Goal: Transaction & Acquisition: Purchase product/service

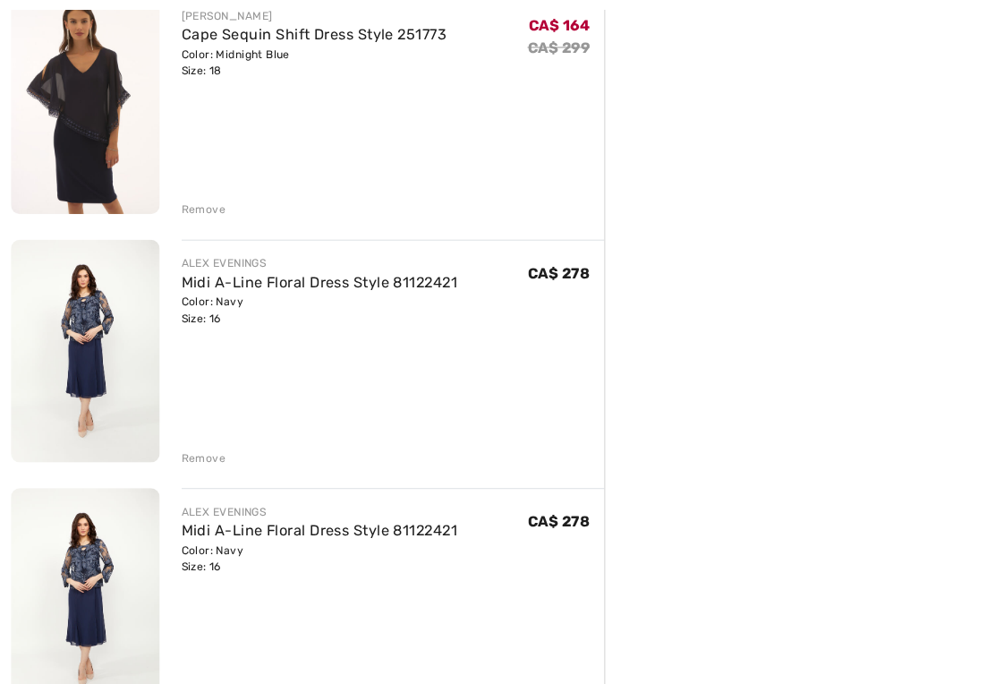
scroll to position [1216, 0]
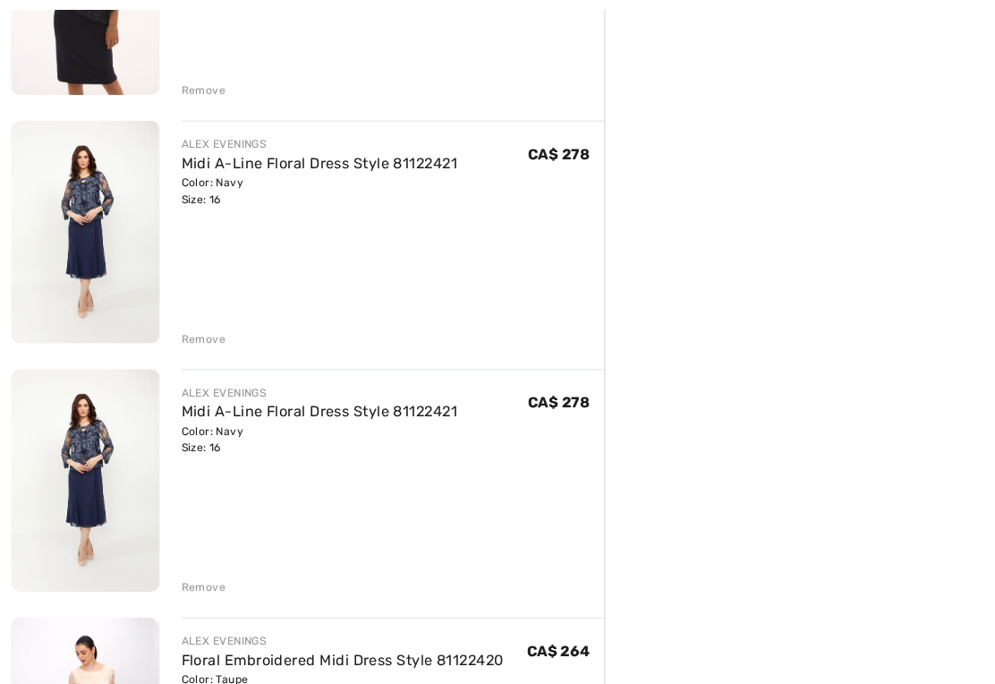
click at [199, 576] on div "Remove" at bounding box center [200, 575] width 44 height 16
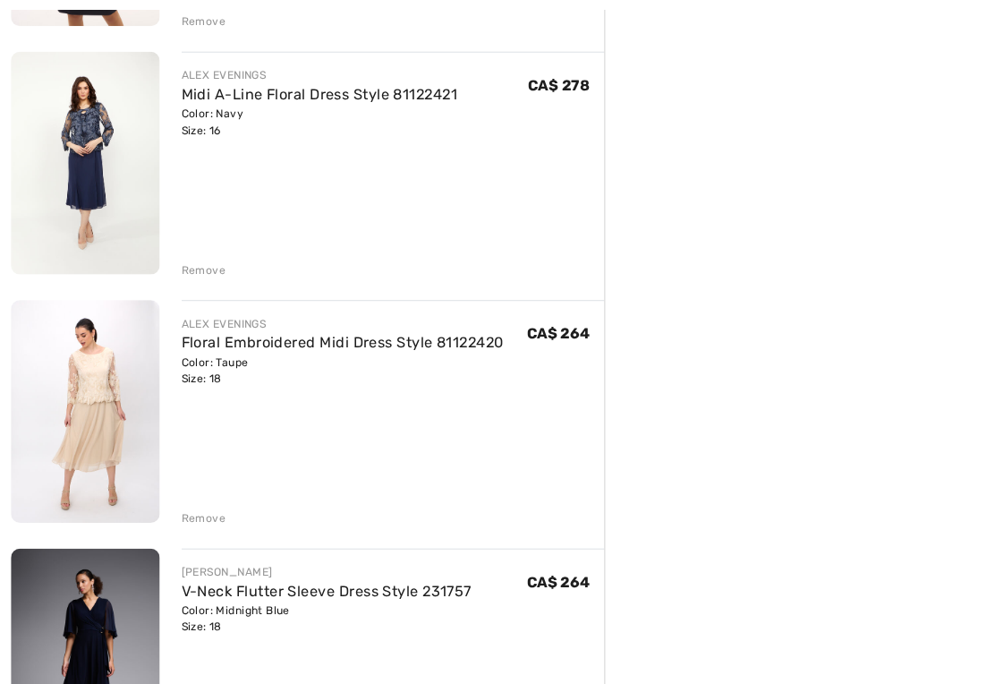
scroll to position [1401, 0]
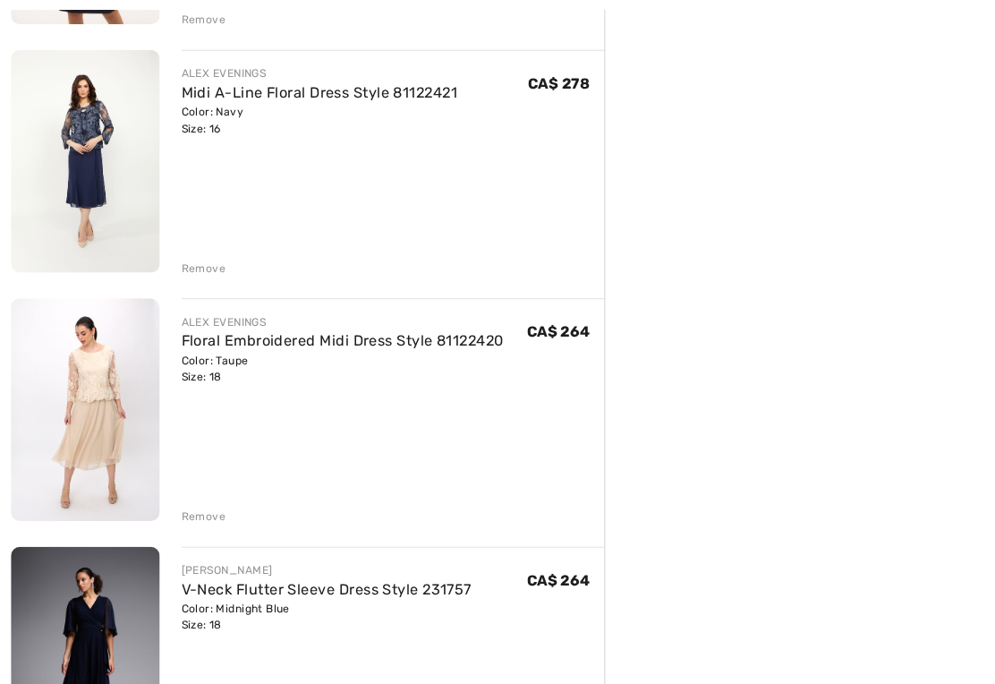
click at [226, 336] on link "Floral Embroidered Midi Dress Style 81122420" at bounding box center [336, 334] width 316 height 17
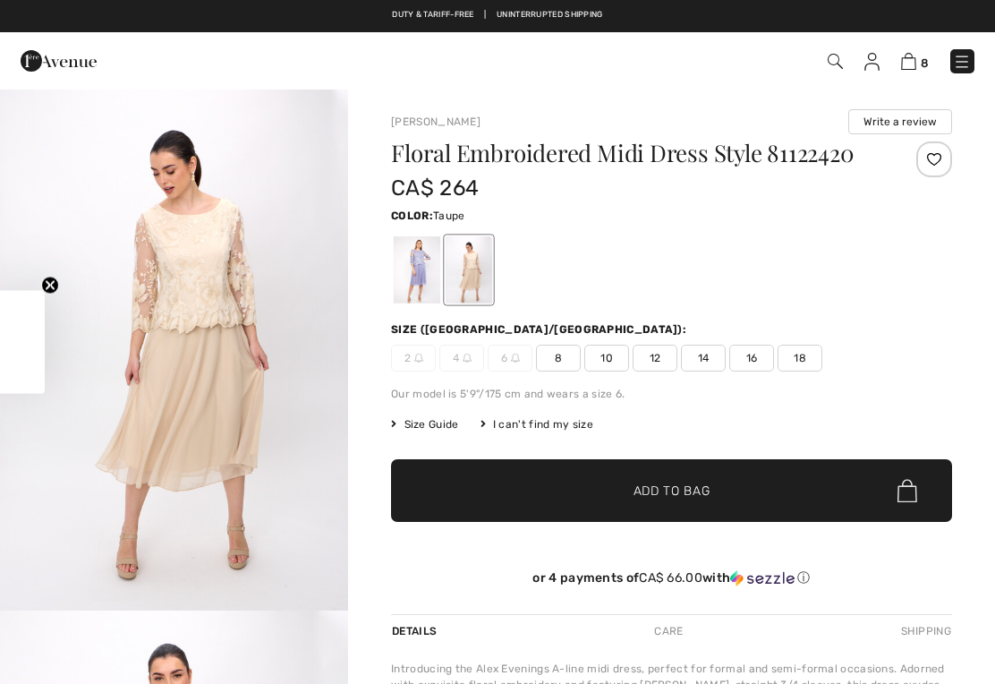
checkbox input "true"
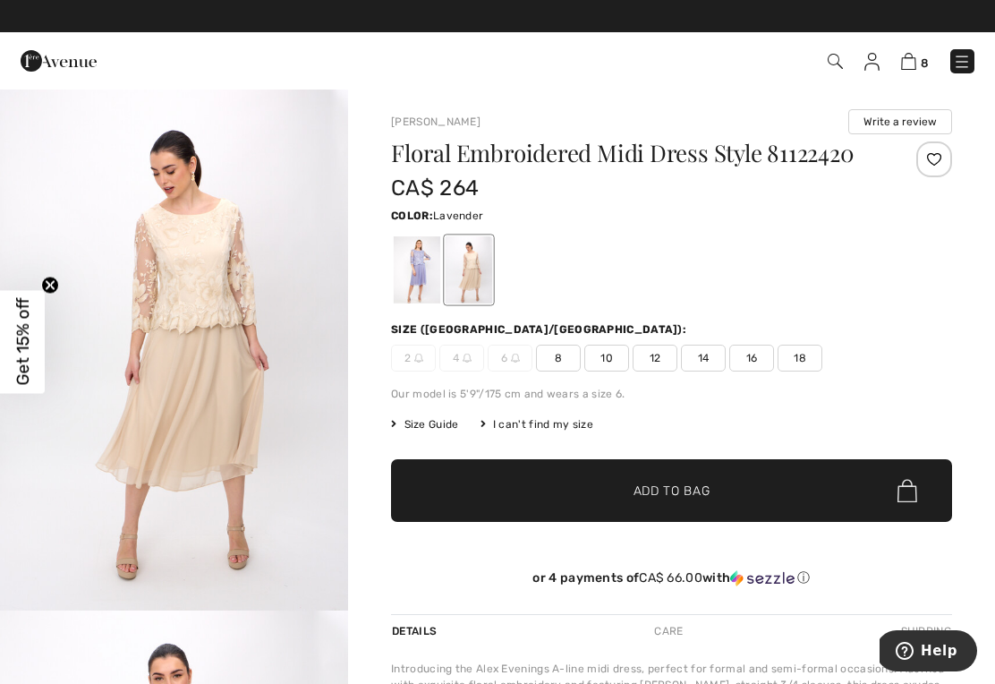
click at [423, 270] on div at bounding box center [417, 269] width 47 height 67
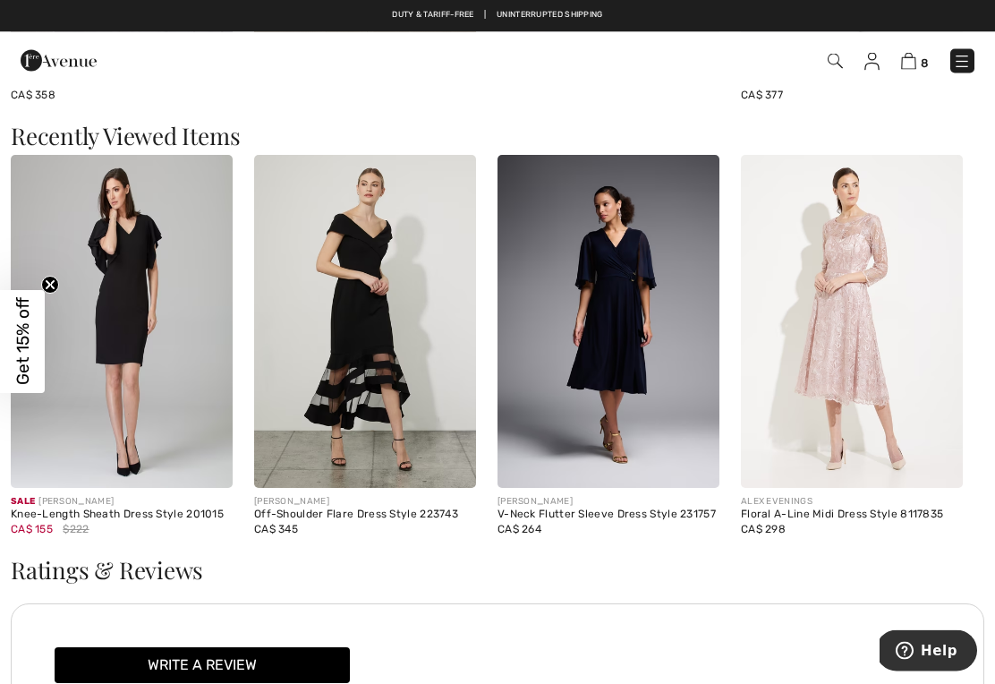
scroll to position [1823, 0]
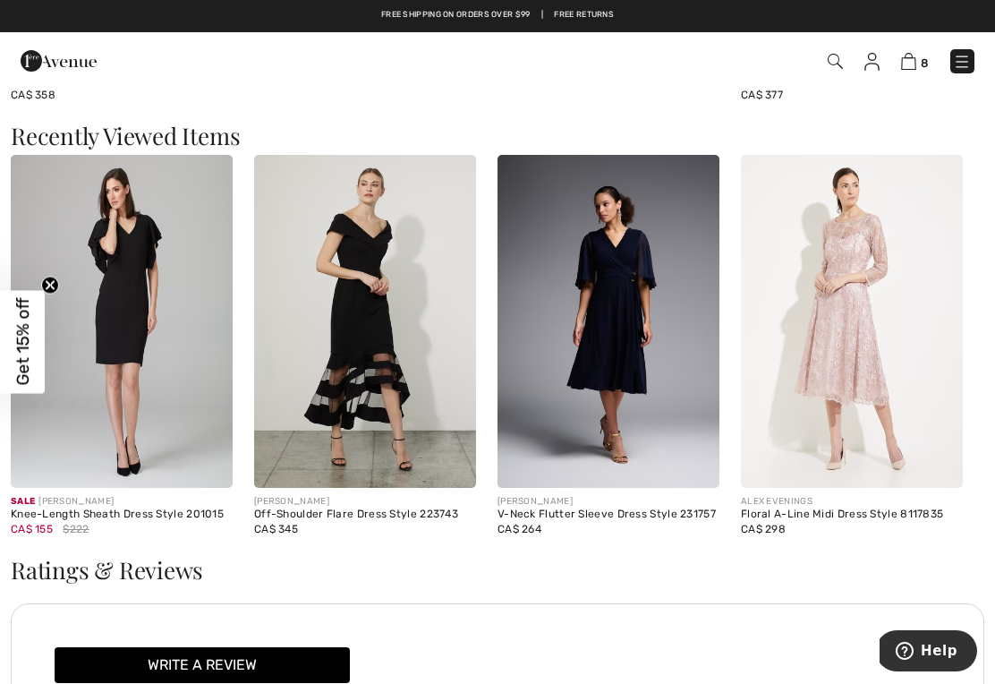
click at [632, 336] on img at bounding box center [609, 321] width 222 height 333
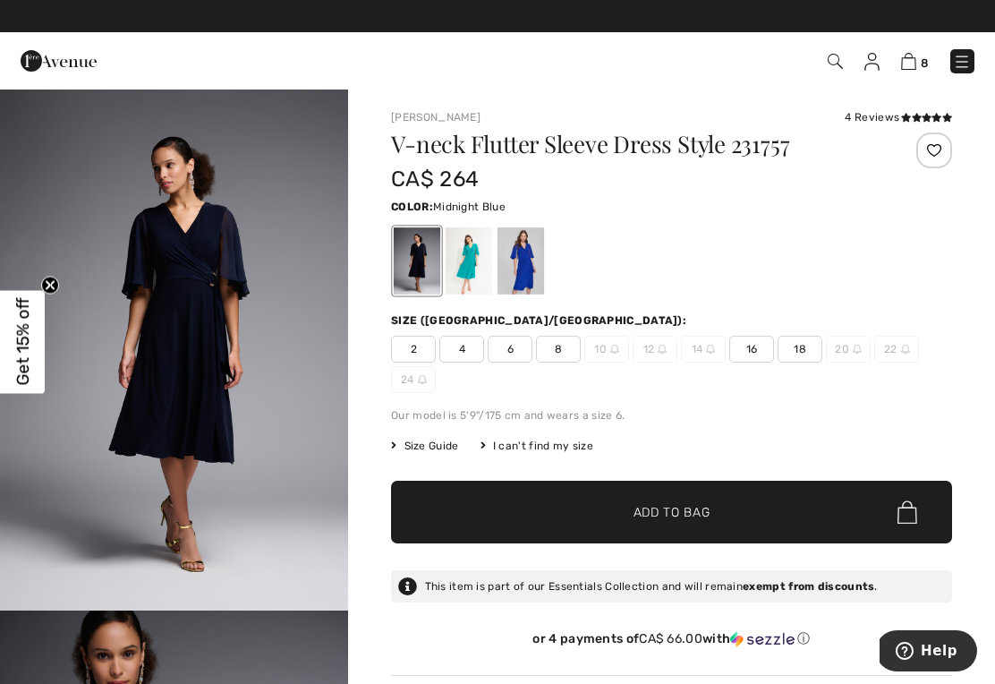
click at [879, 118] on div "4 Reviews" at bounding box center [898, 117] width 107 height 16
click at [908, 120] on icon at bounding box center [906, 117] width 10 height 9
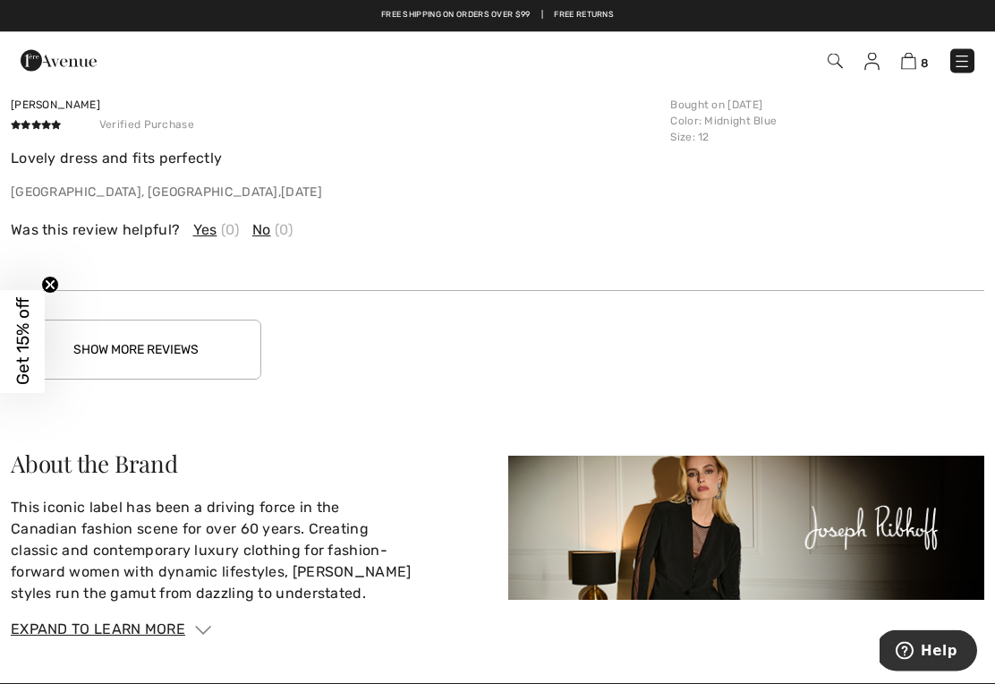
scroll to position [2871, 0]
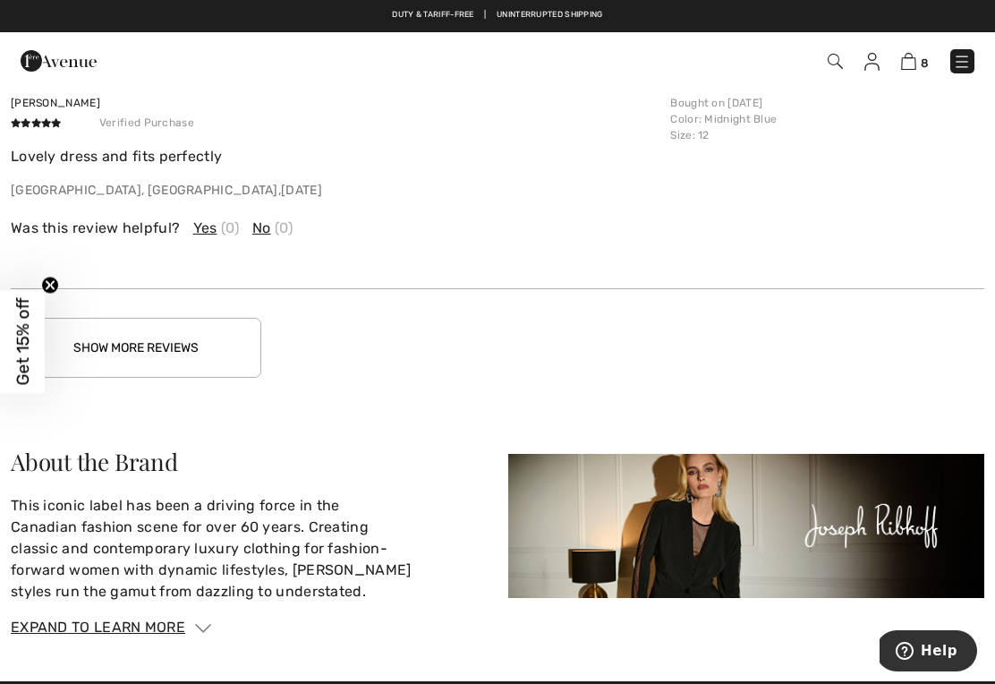
click at [124, 342] on button "Show More Reviews" at bounding box center [136, 348] width 251 height 60
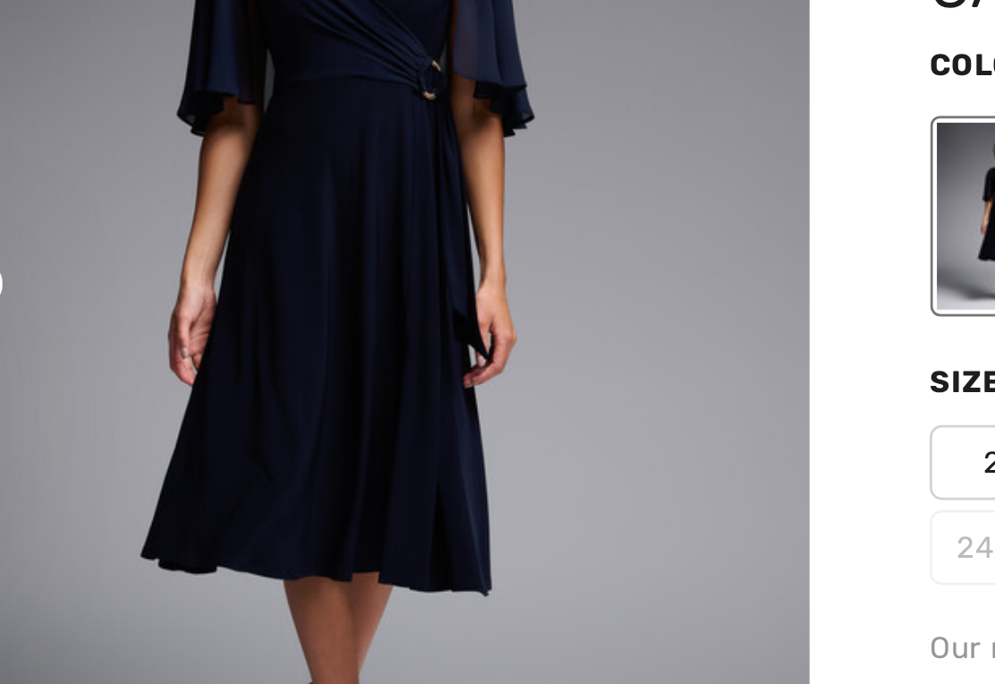
scroll to position [66, 0]
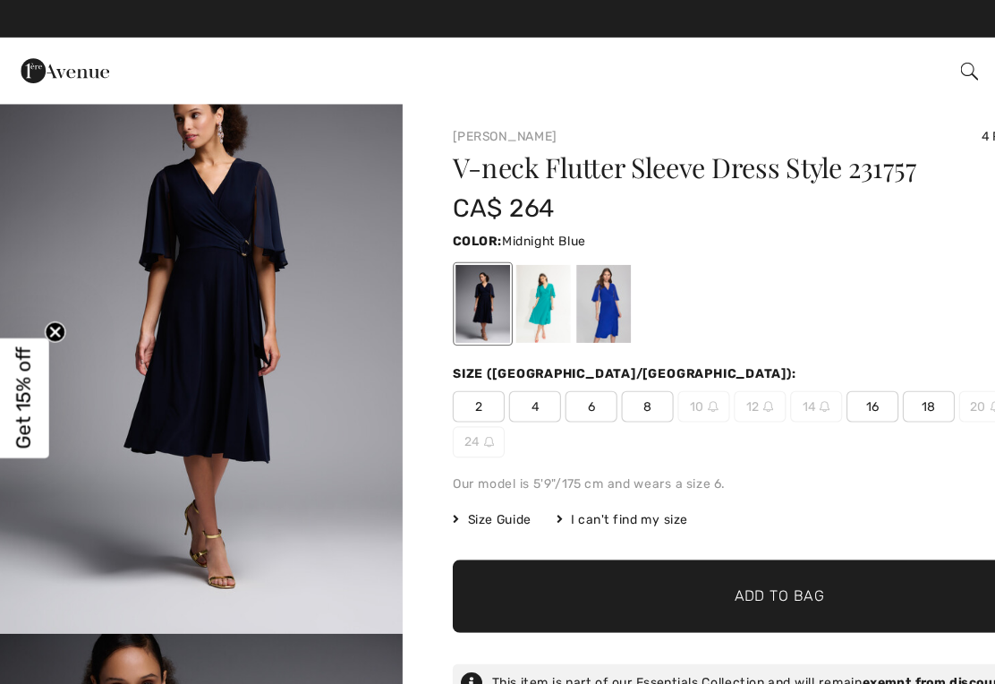
click at [472, 260] on div at bounding box center [469, 260] width 47 height 67
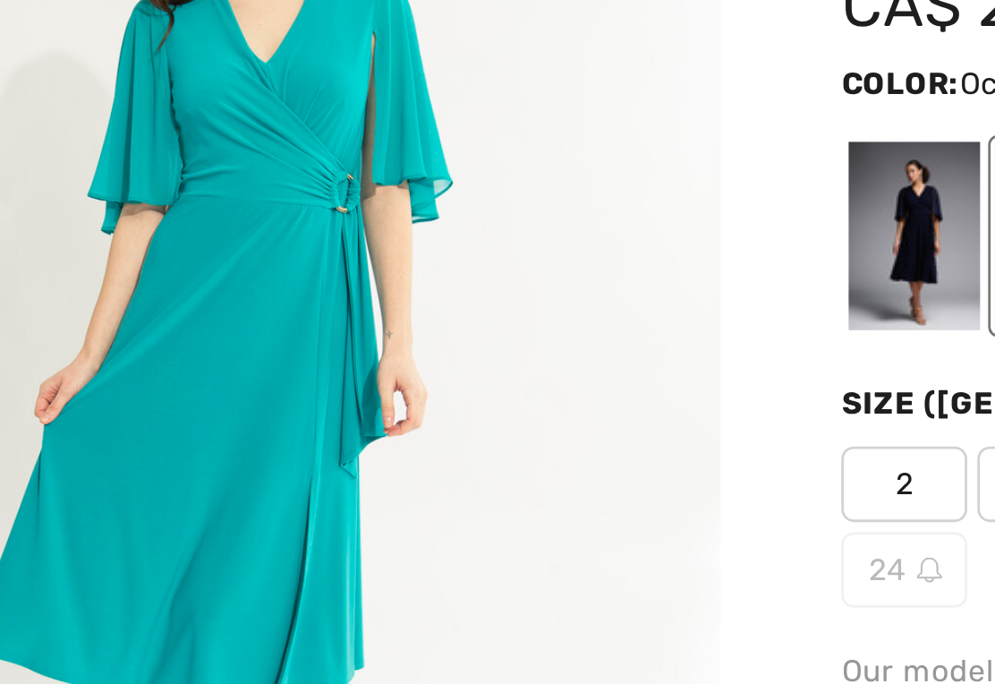
scroll to position [42, 0]
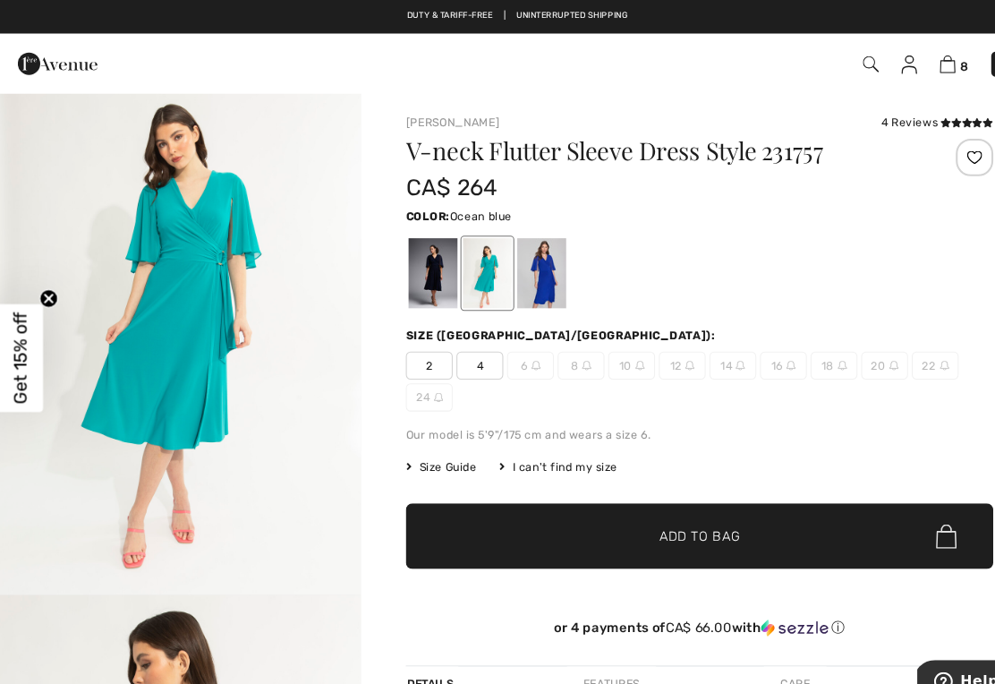
click at [525, 260] on div at bounding box center [521, 260] width 47 height 67
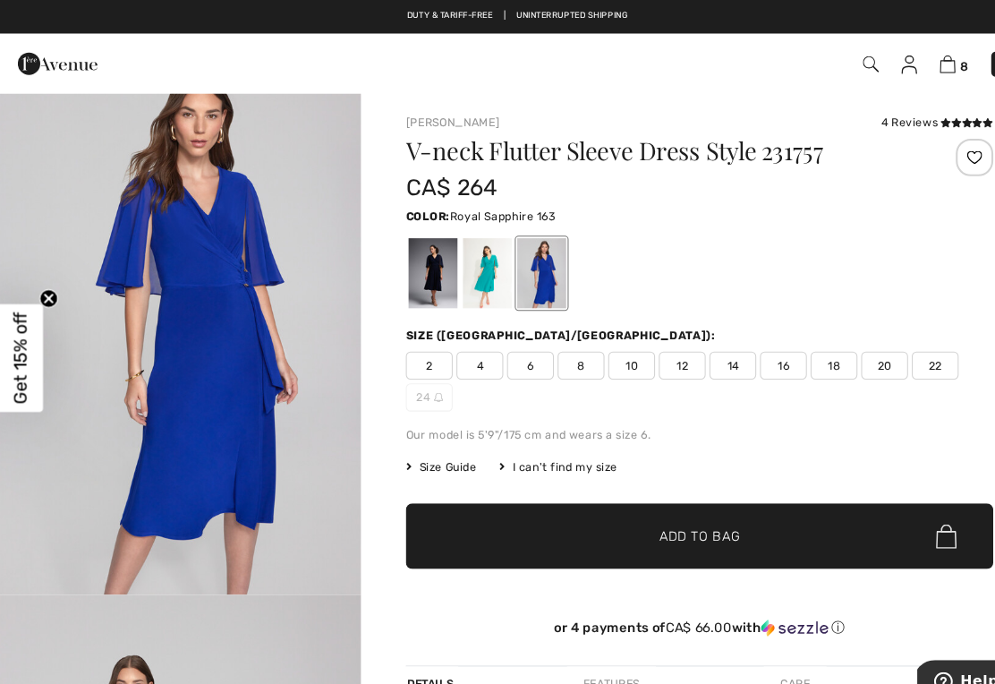
scroll to position [0, 0]
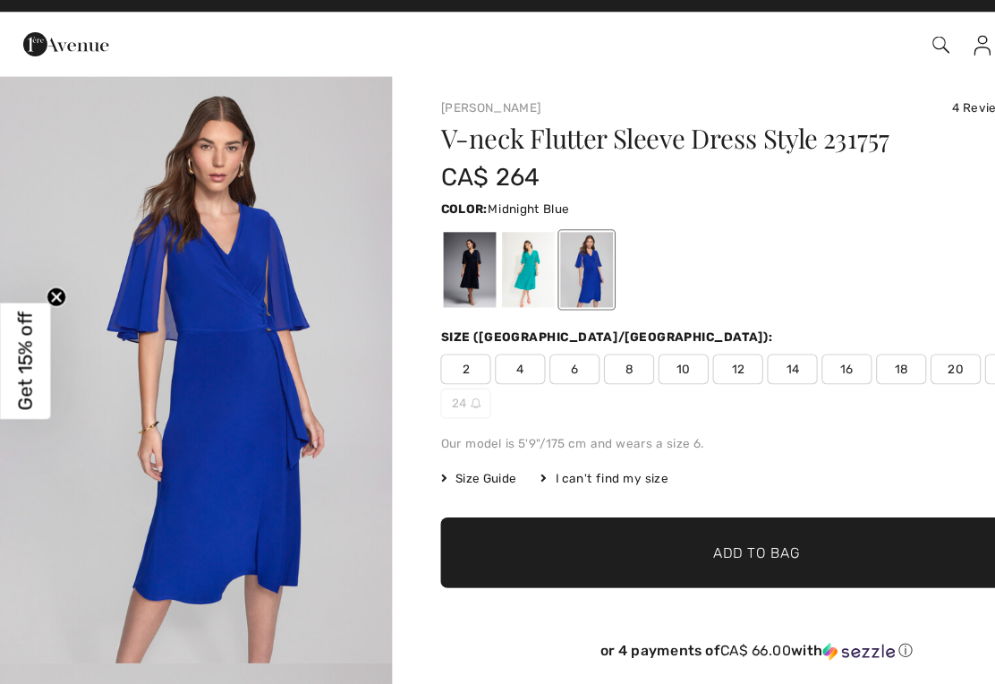
click at [426, 234] on div at bounding box center [417, 260] width 47 height 67
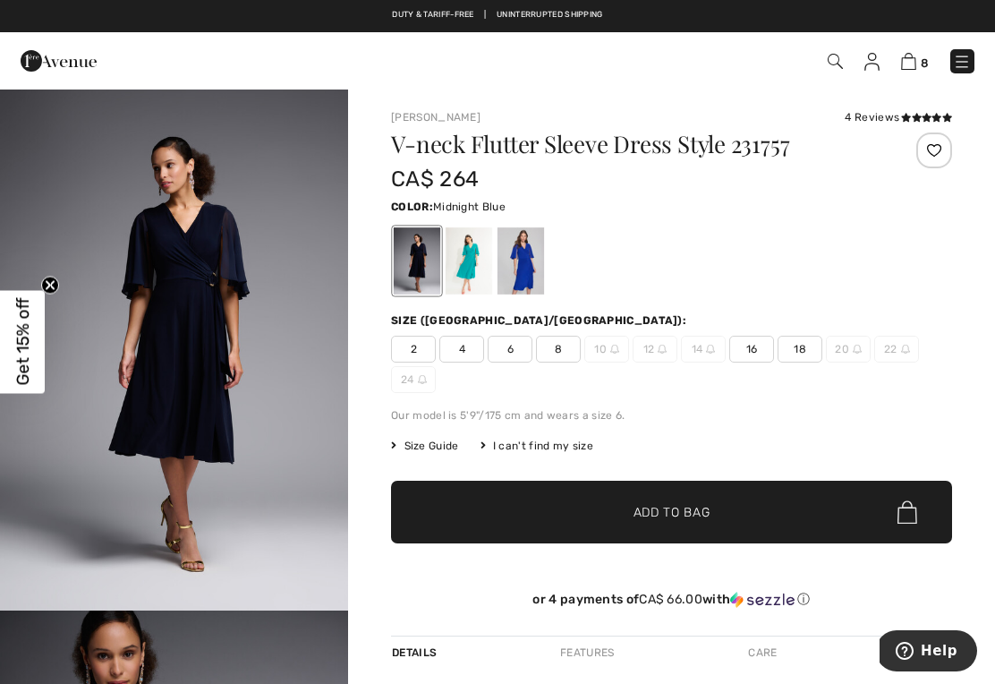
click at [915, 55] on img at bounding box center [908, 61] width 15 height 17
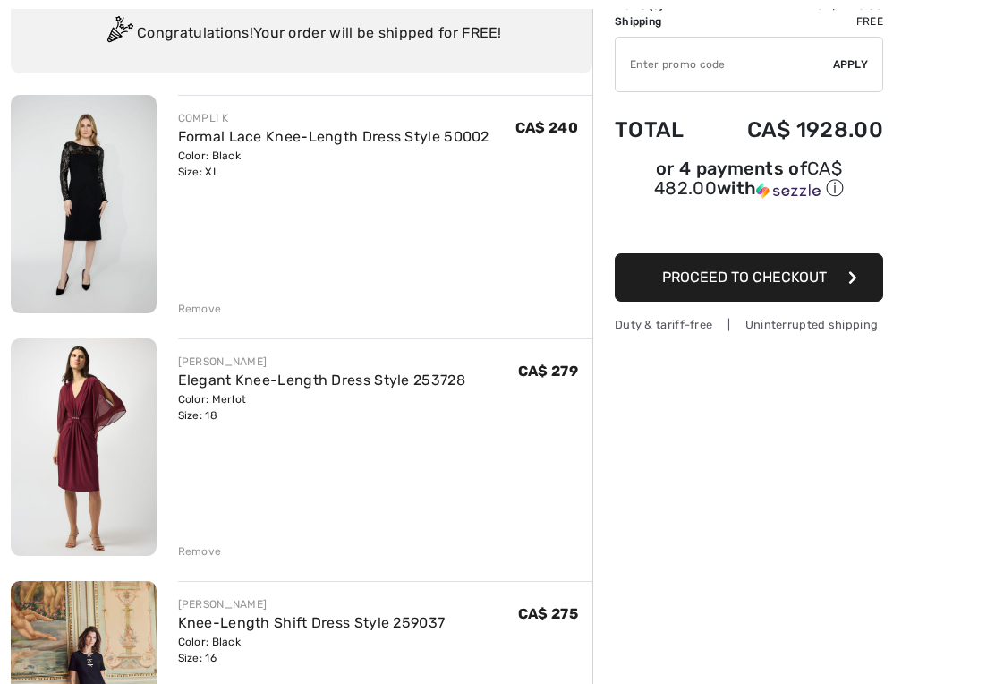
scroll to position [141, 0]
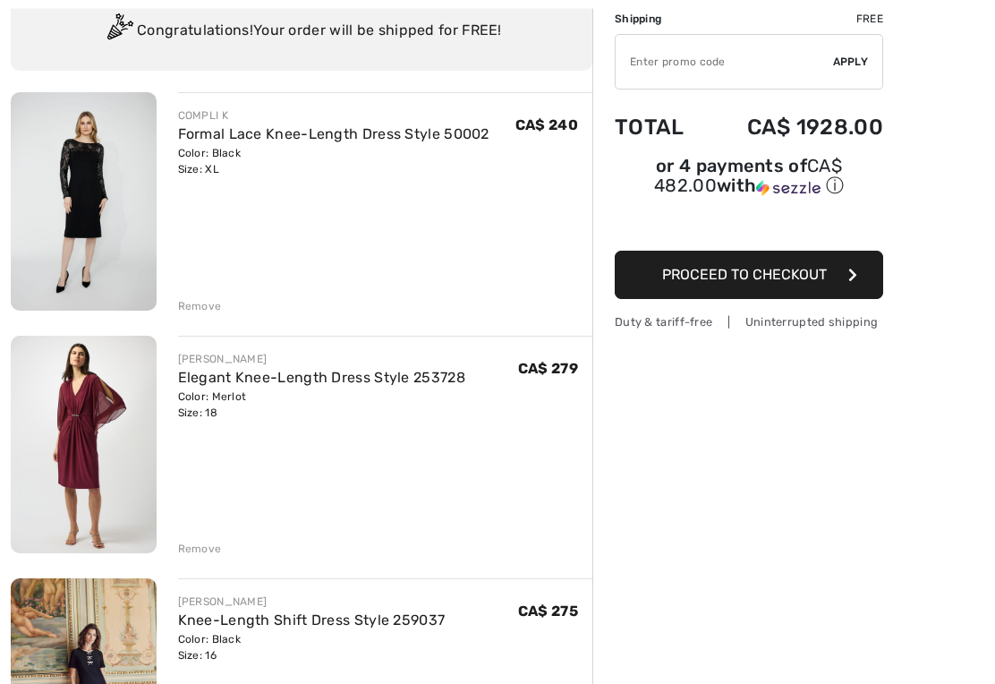
click at [87, 430] on img at bounding box center [84, 446] width 146 height 218
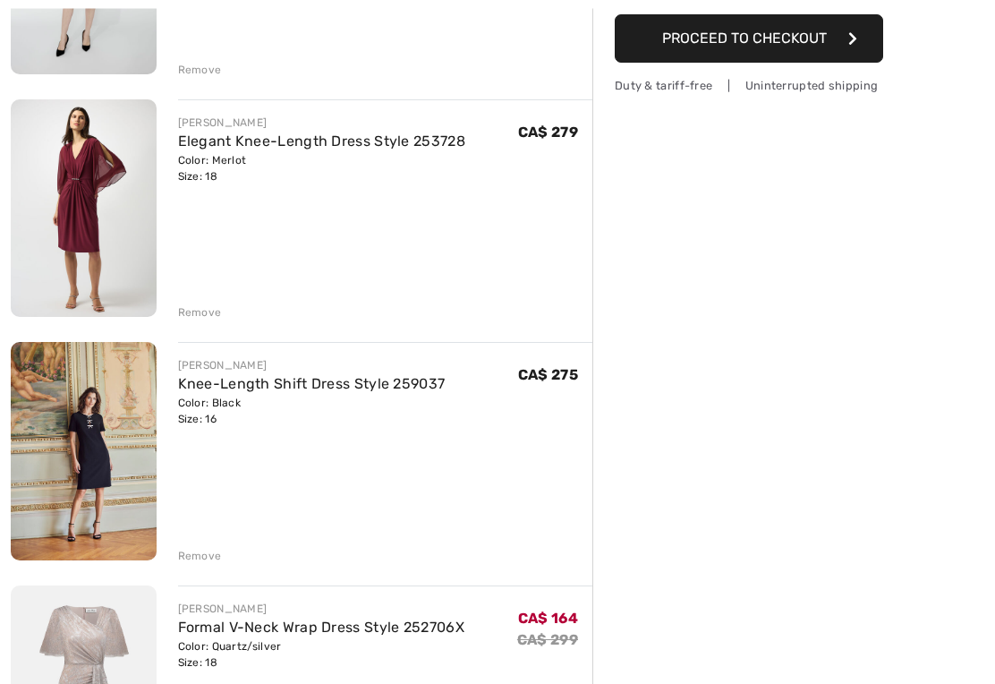
scroll to position [379, 0]
click at [196, 553] on div "Remove" at bounding box center [200, 556] width 44 height 16
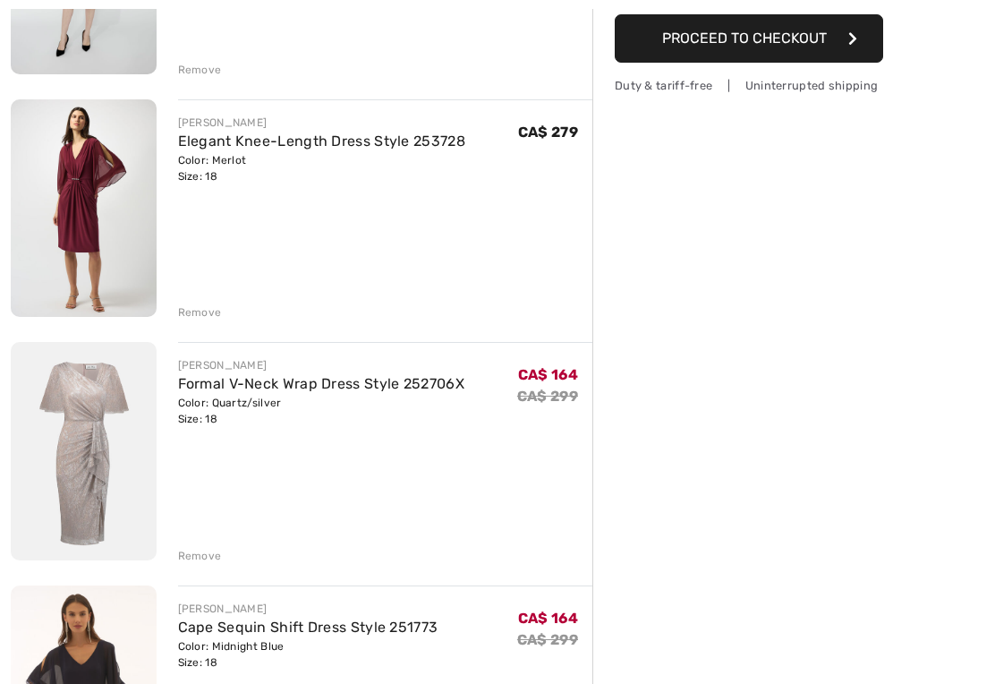
click at [199, 305] on div "Remove" at bounding box center [200, 312] width 44 height 16
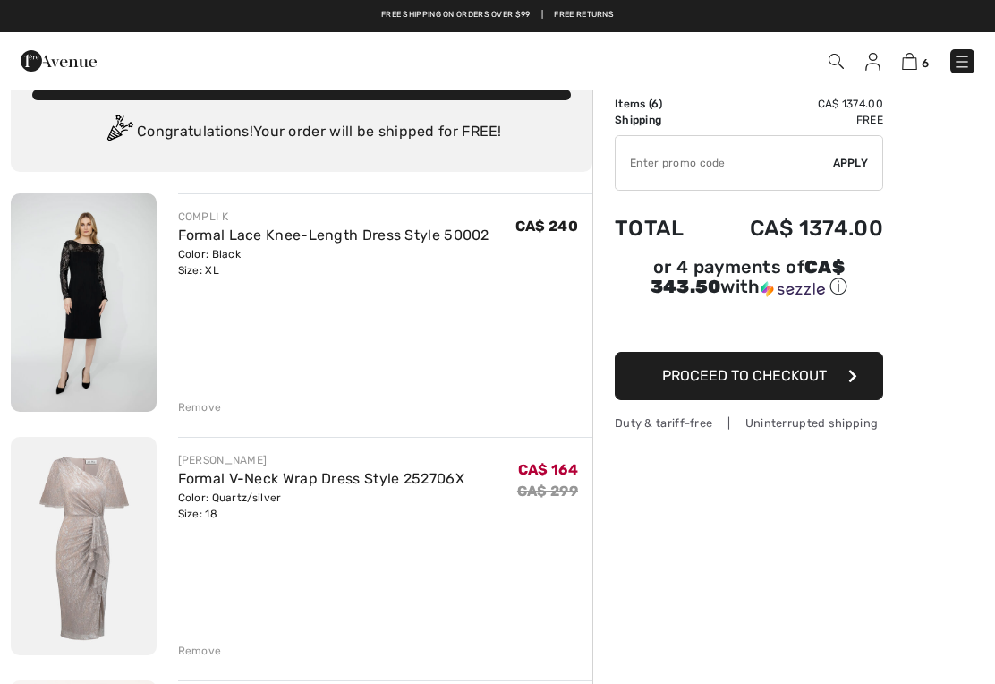
scroll to position [0, 0]
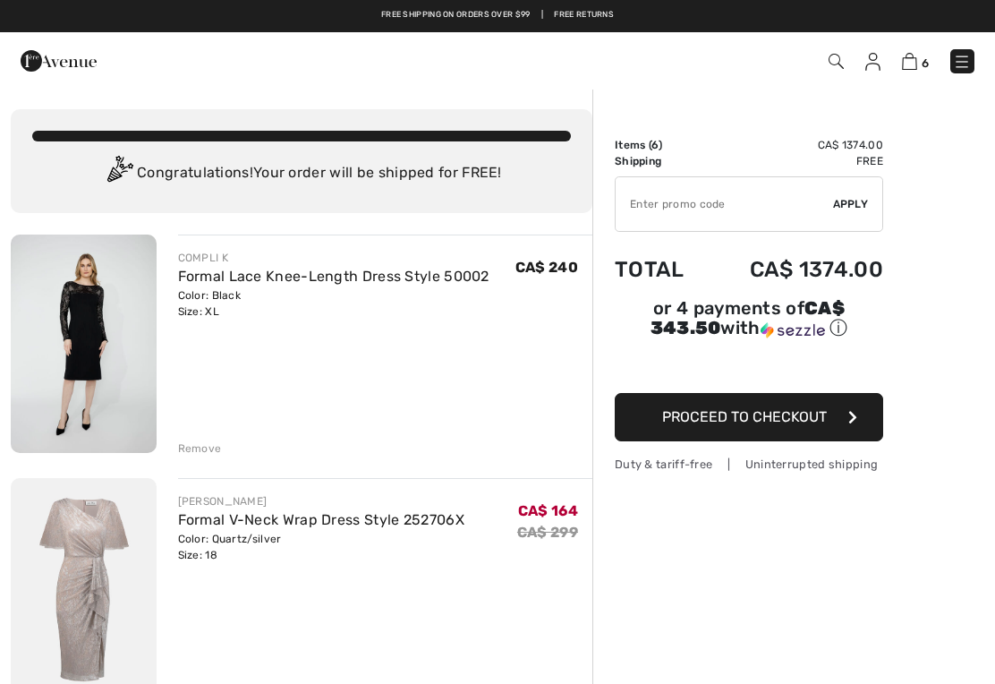
click at [98, 322] on img at bounding box center [84, 344] width 146 height 218
